Goal: Task Accomplishment & Management: Use online tool/utility

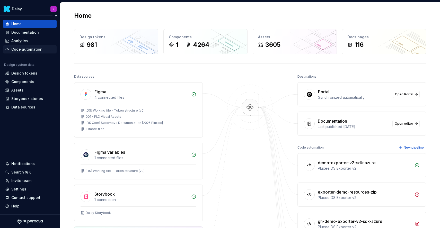
click at [17, 49] on div "Code automation" at bounding box center [26, 49] width 31 height 5
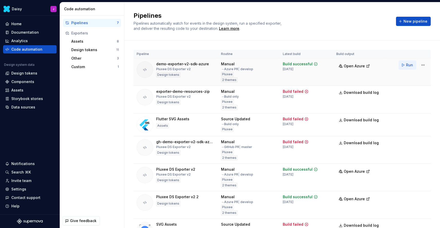
click at [407, 62] on span "Run" at bounding box center [409, 64] width 7 height 5
click at [408, 66] on span "Run" at bounding box center [409, 64] width 7 height 5
click at [406, 66] on span "Run" at bounding box center [409, 64] width 7 height 5
click at [409, 66] on span "Run" at bounding box center [409, 64] width 7 height 5
